Goal: Find specific page/section: Find specific page/section

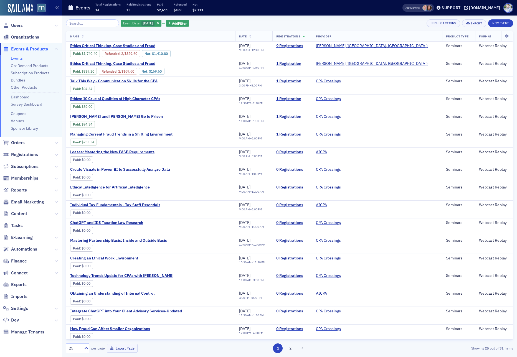
drag, startPoint x: 394, startPoint y: 2, endPoint x: 397, endPoint y: 1, distance: 3.4
click at [394, 2] on header "Events Total Registrations 14 Paid Registrations 13 Paid $2,611 Refunded $499 N…" at bounding box center [289, 8] width 454 height 16
drag, startPoint x: 25, startPoint y: 24, endPoint x: 21, endPoint y: 24, distance: 4.2
click at [24, 24] on span "Users" at bounding box center [31, 25] width 62 height 12
drag, startPoint x: 21, startPoint y: 24, endPoint x: 22, endPoint y: 21, distance: 3.2
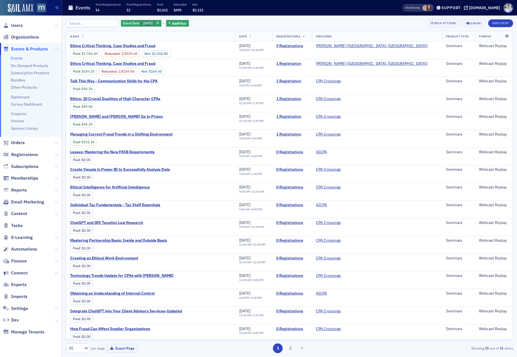
click at [21, 24] on span "Users" at bounding box center [17, 25] width 12 height 6
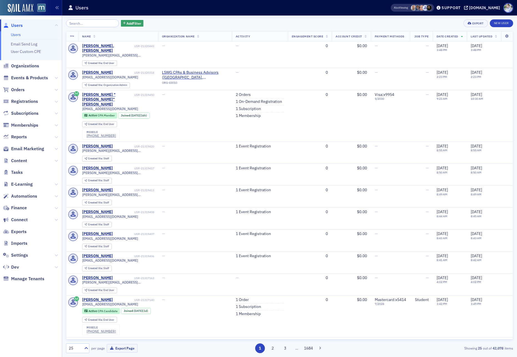
drag, startPoint x: 320, startPoint y: 12, endPoint x: 242, endPoint y: 0, distance: 78.5
click at [320, 12] on div "Users" at bounding box center [220, 7] width 305 height 11
